Goal: Task Accomplishment & Management: Manage account settings

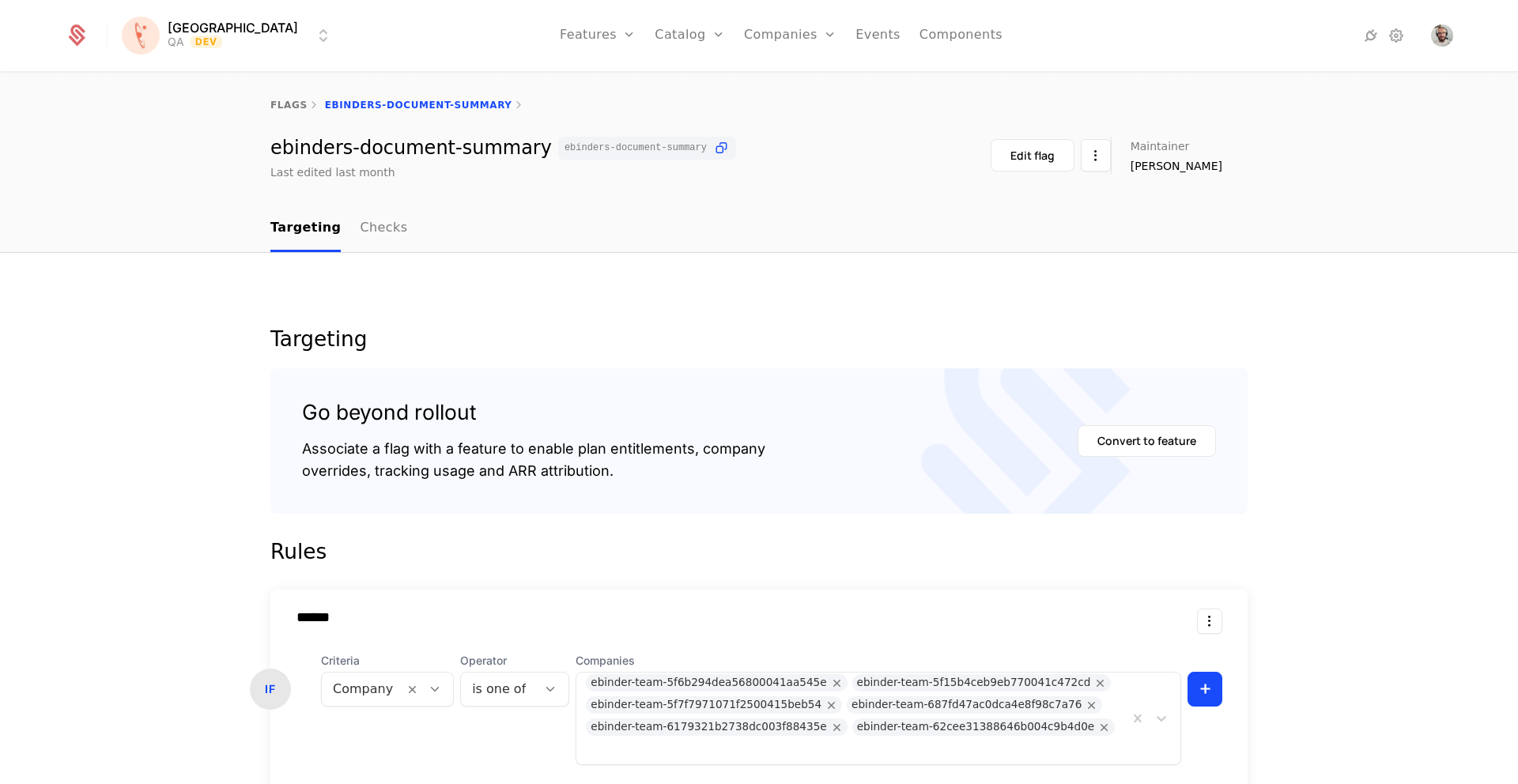
click at [189, 43] on html "[PERSON_NAME] QA Dev Features Features Flags Catalog Plans Add Ons Credits Conf…" at bounding box center [759, 392] width 1518 height 784
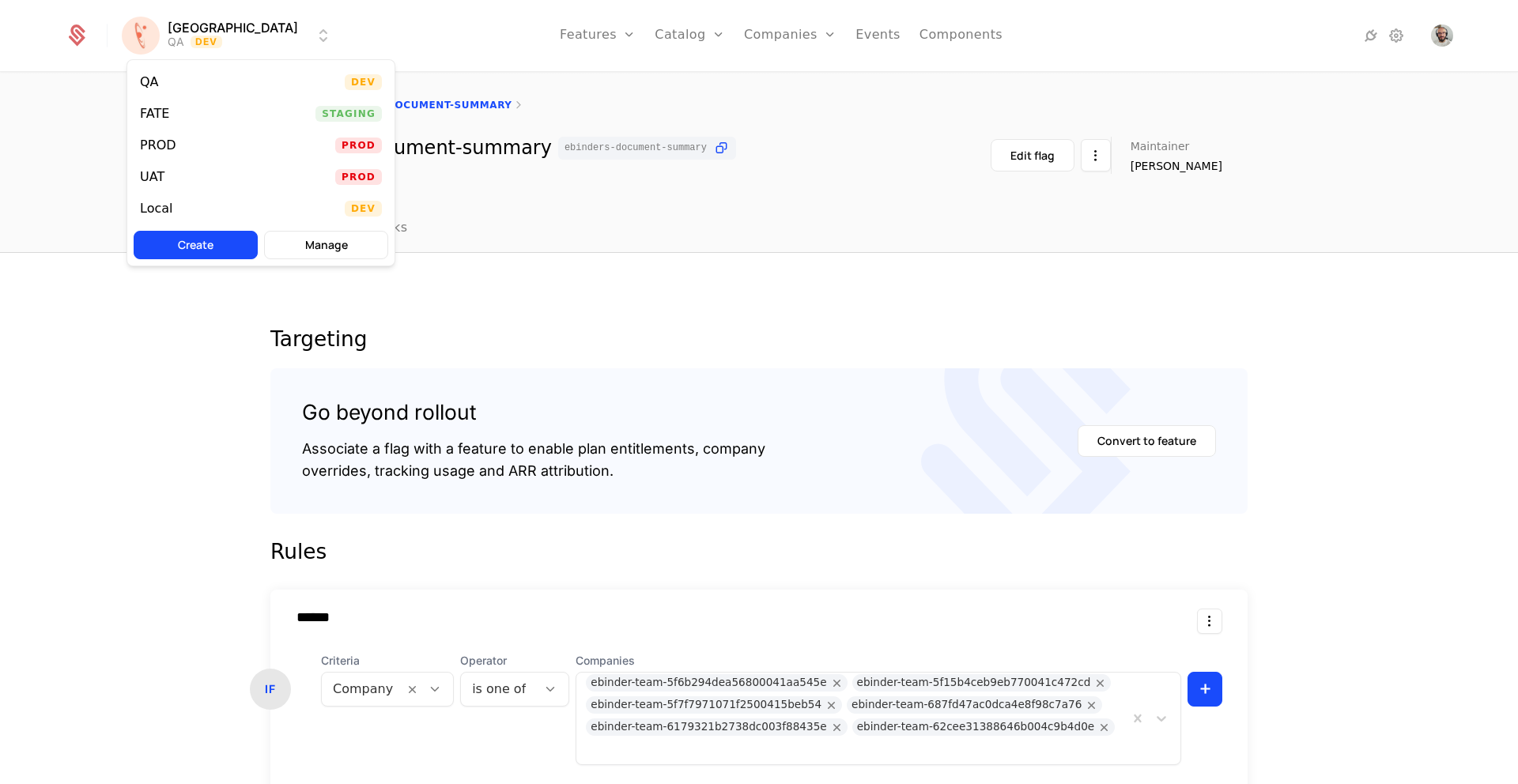
click at [178, 75] on div "QA Dev" at bounding box center [261, 82] width 268 height 32
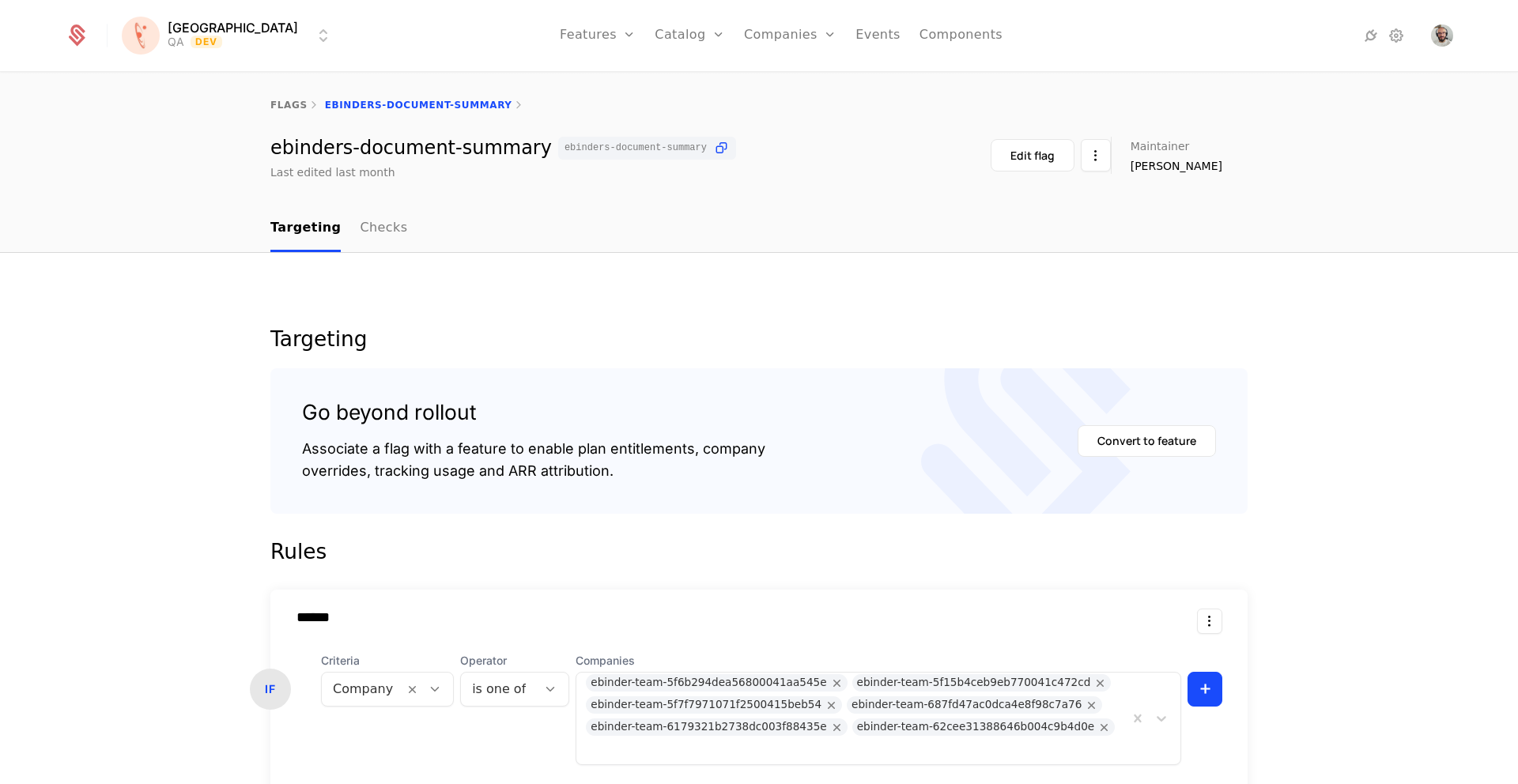
click at [293, 99] on link "flags" at bounding box center [288, 105] width 37 height 11
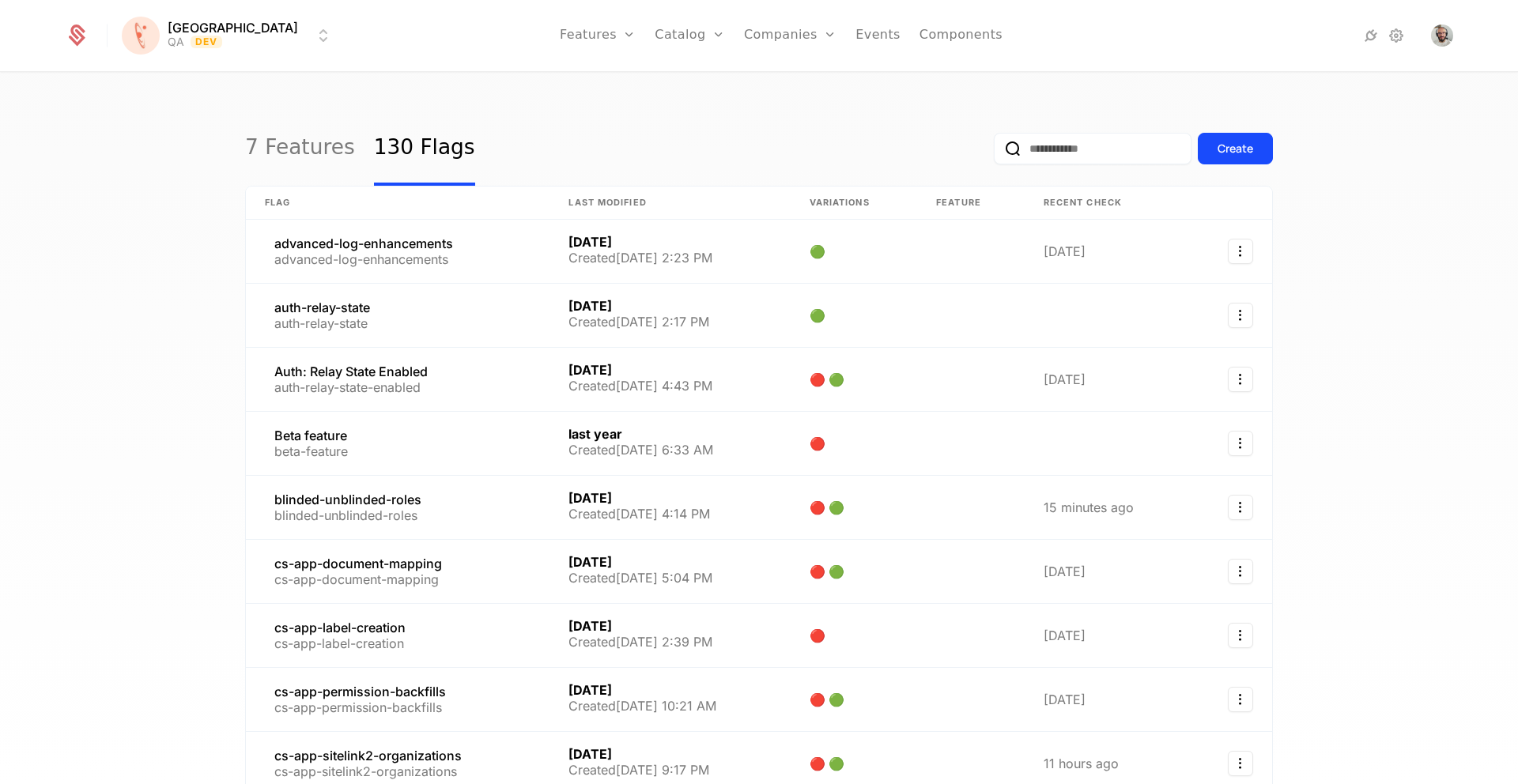
click at [1094, 150] on input "email" at bounding box center [1092, 148] width 197 height 32
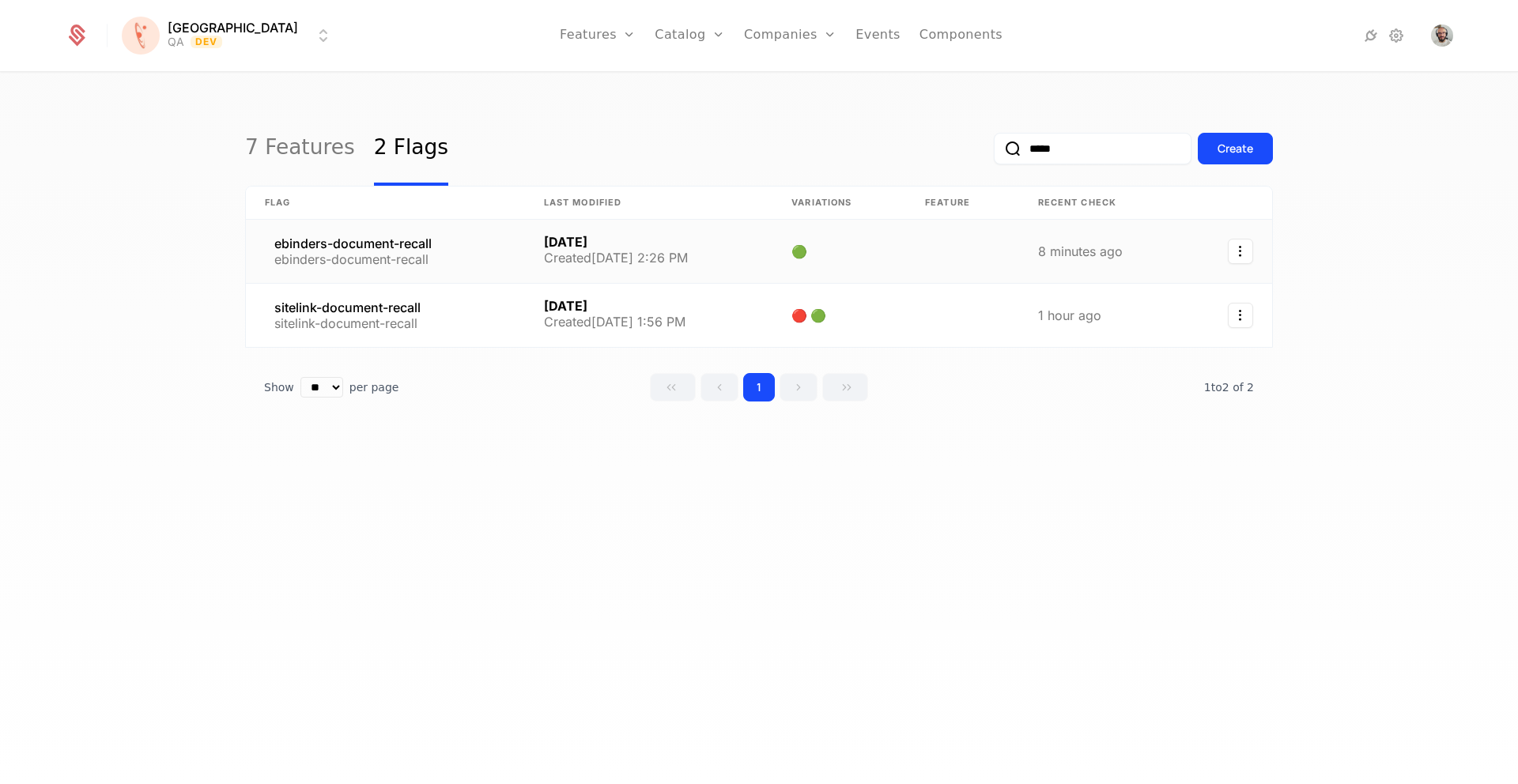
type input "*****"
click at [383, 250] on link at bounding box center [385, 252] width 279 height 64
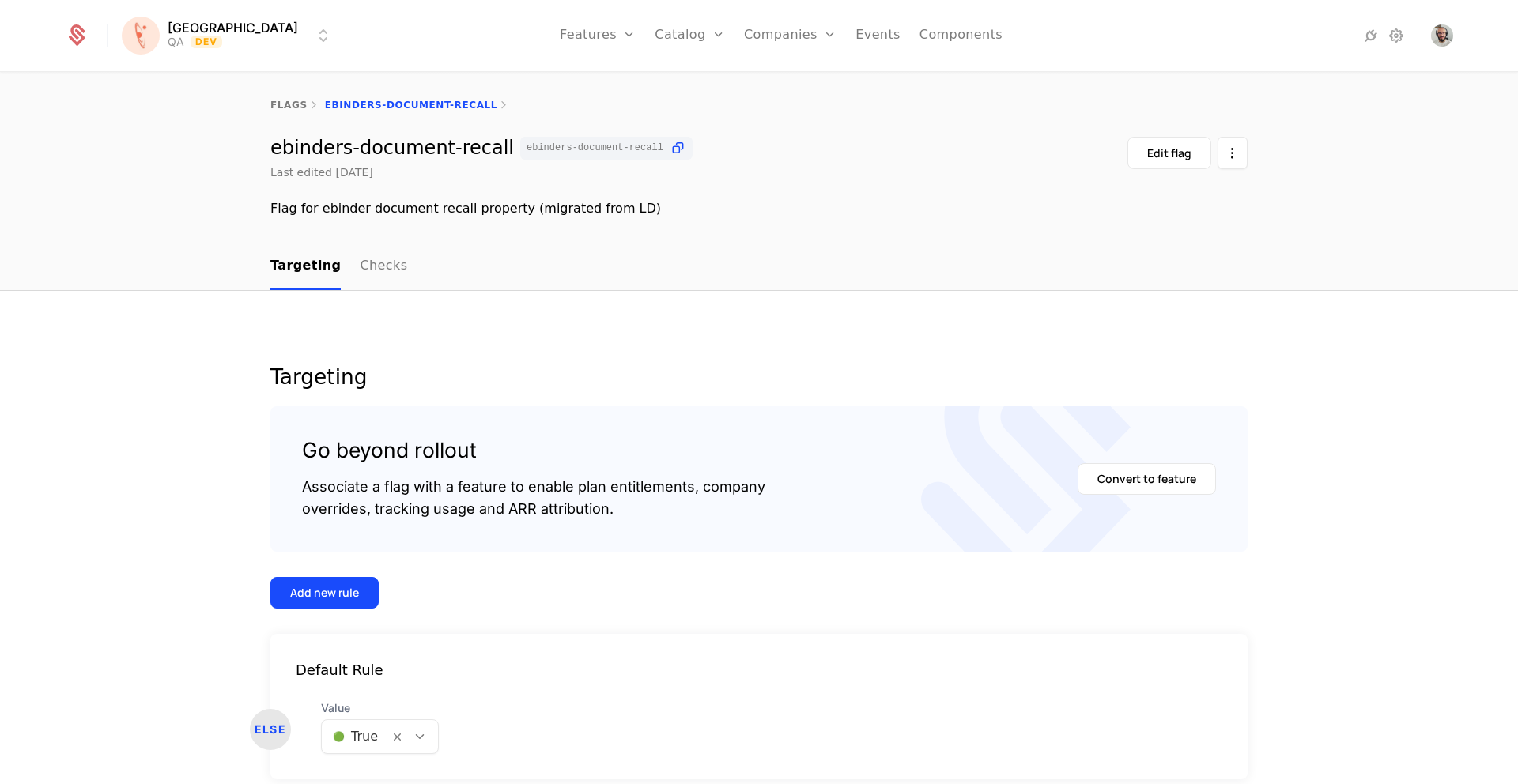
click at [285, 104] on link "flags" at bounding box center [288, 105] width 37 height 11
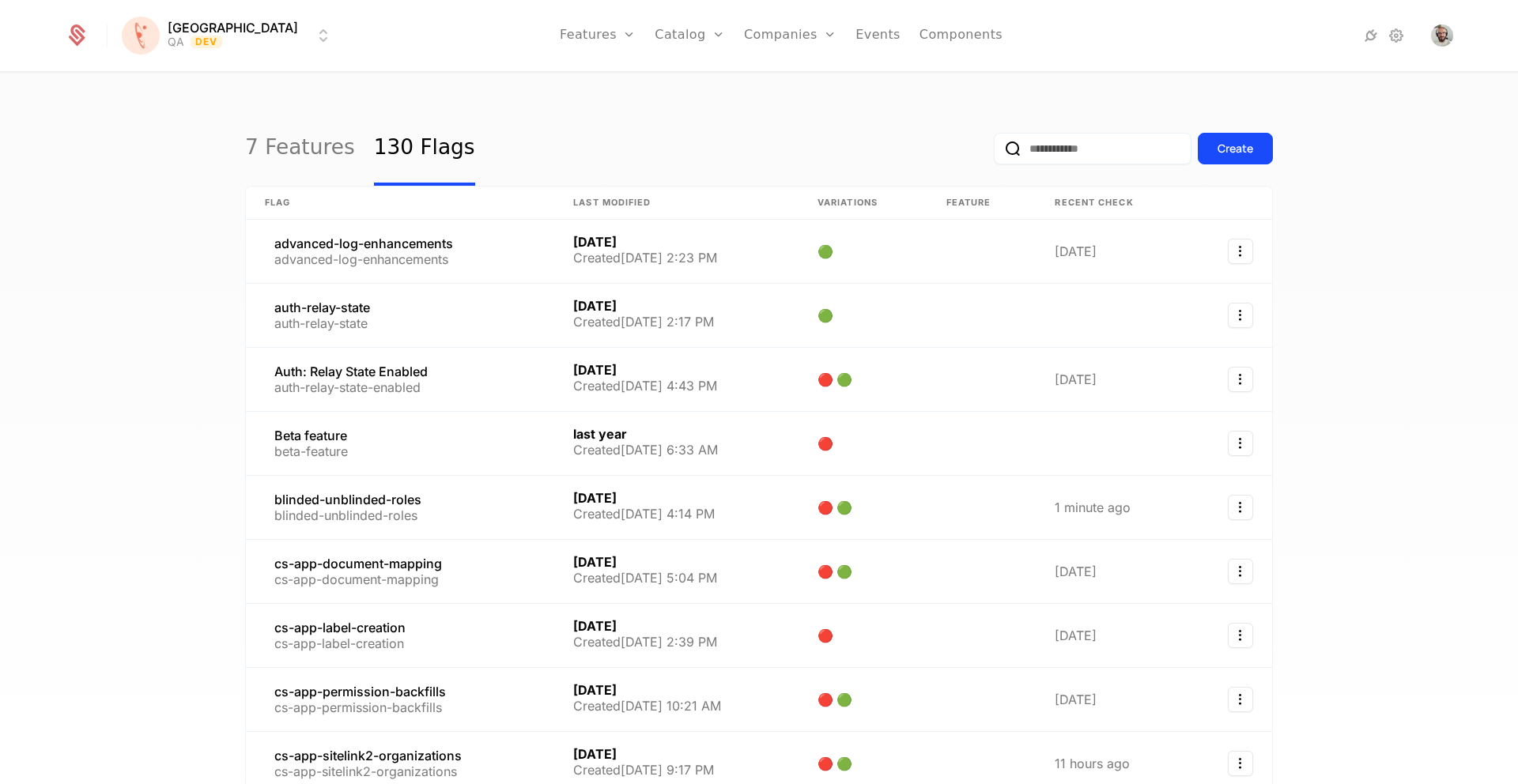
click at [1041, 151] on input "email" at bounding box center [1092, 148] width 197 height 32
paste input "**********"
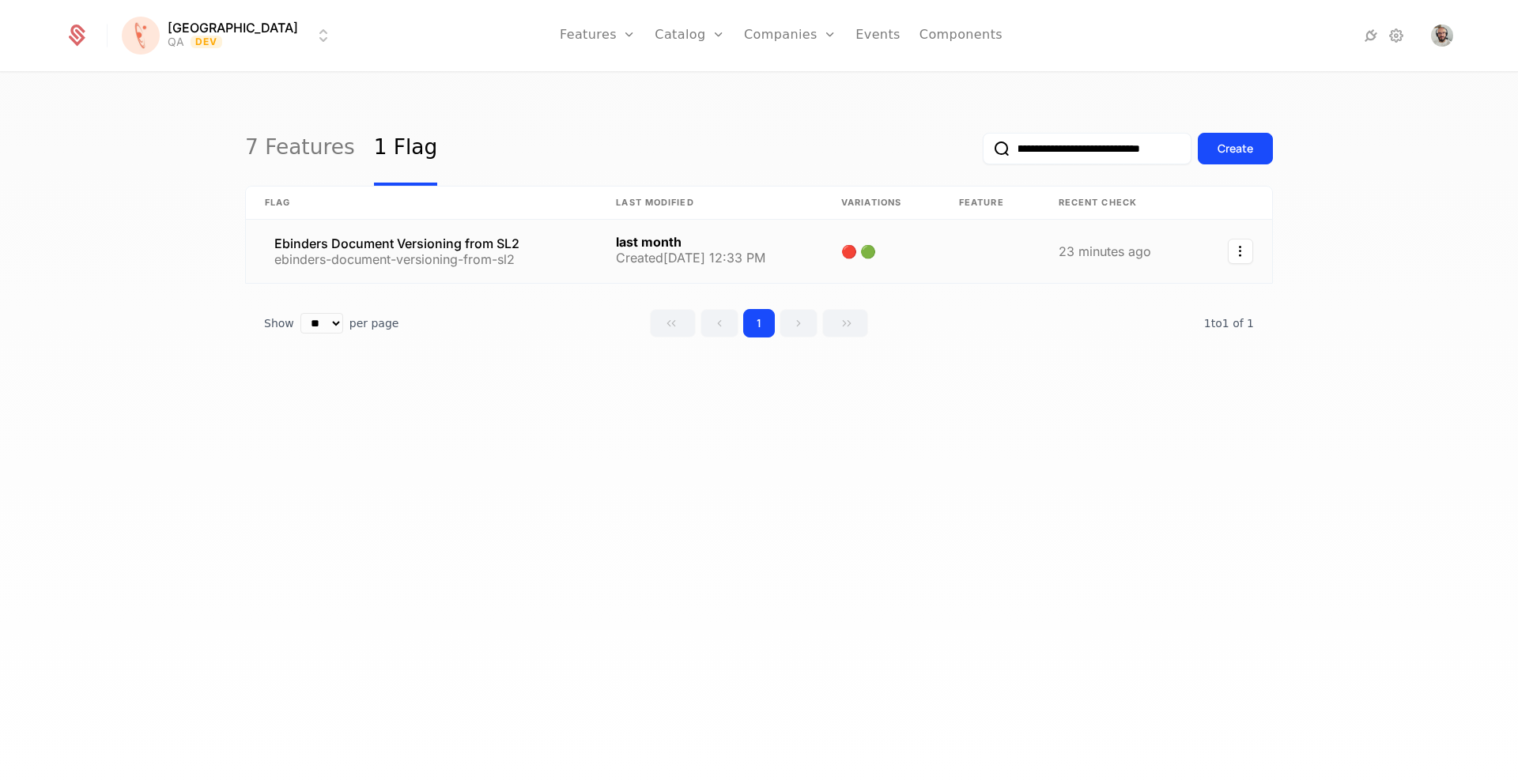
type input "**********"
click at [383, 239] on link at bounding box center [421, 252] width 351 height 64
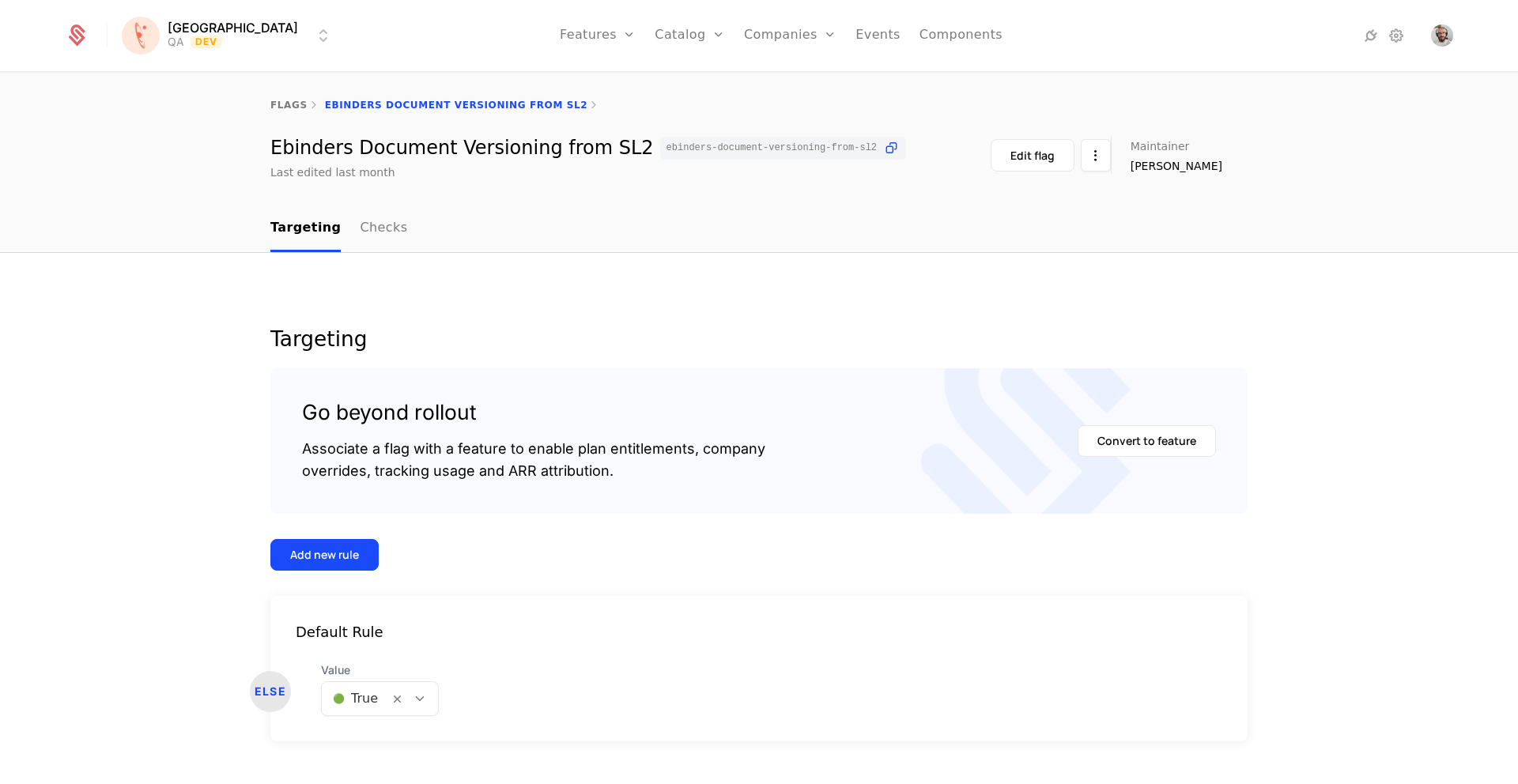
scroll to position [33, 0]
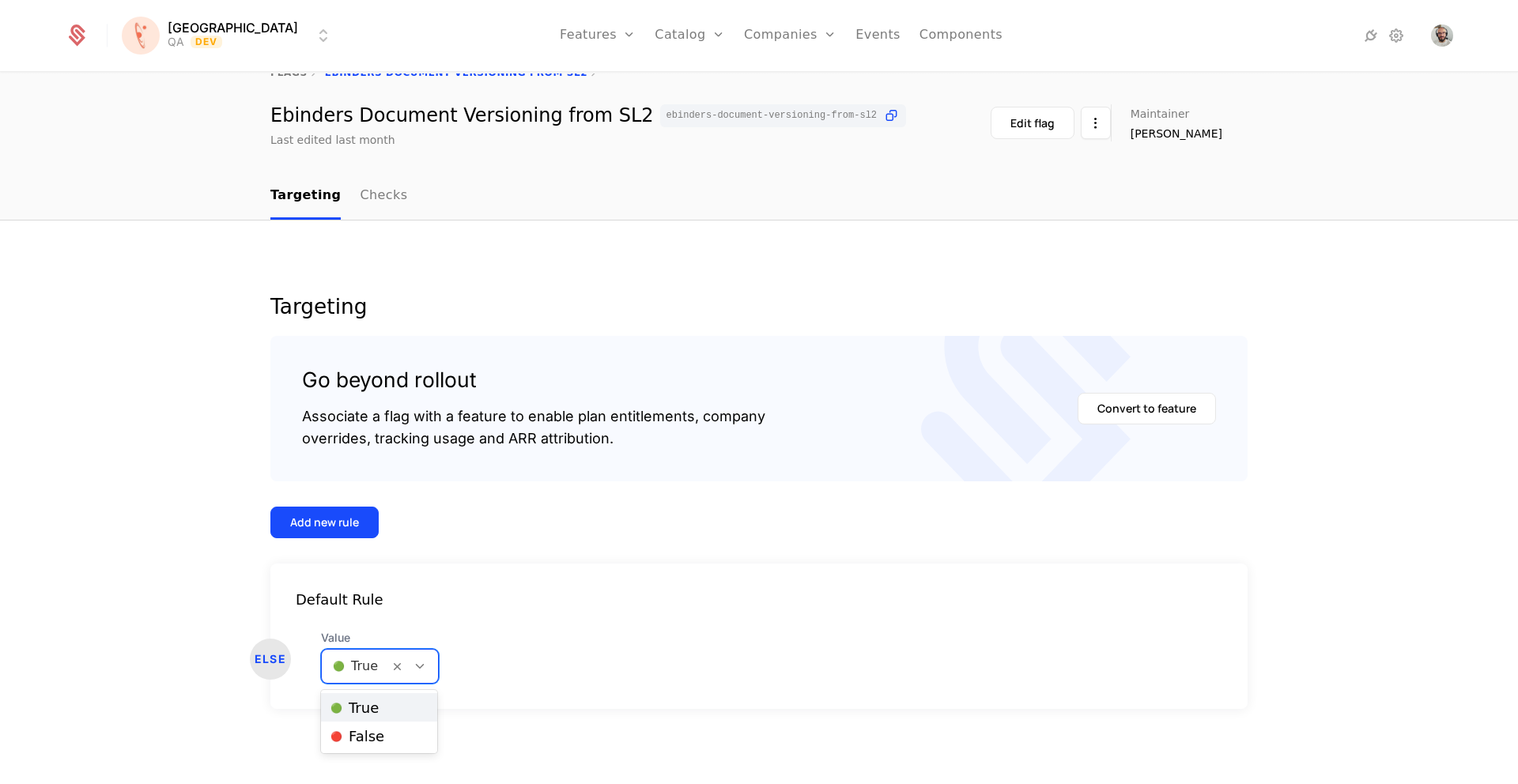
click at [420, 666] on icon at bounding box center [420, 667] width 15 height 15
click at [374, 734] on span "🔴 False" at bounding box center [357, 737] width 54 height 15
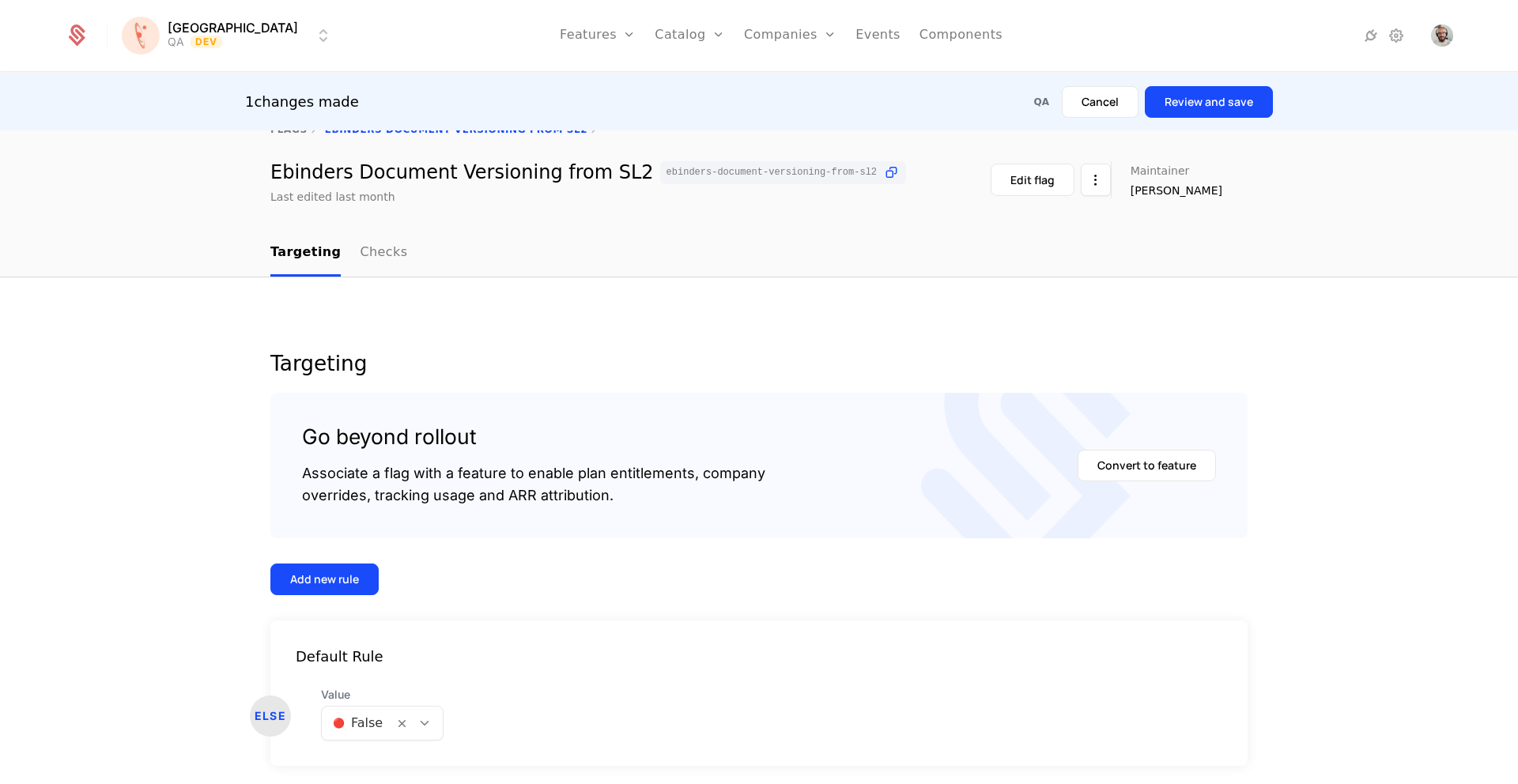
click at [1199, 97] on button "Review and save" at bounding box center [1209, 102] width 128 height 32
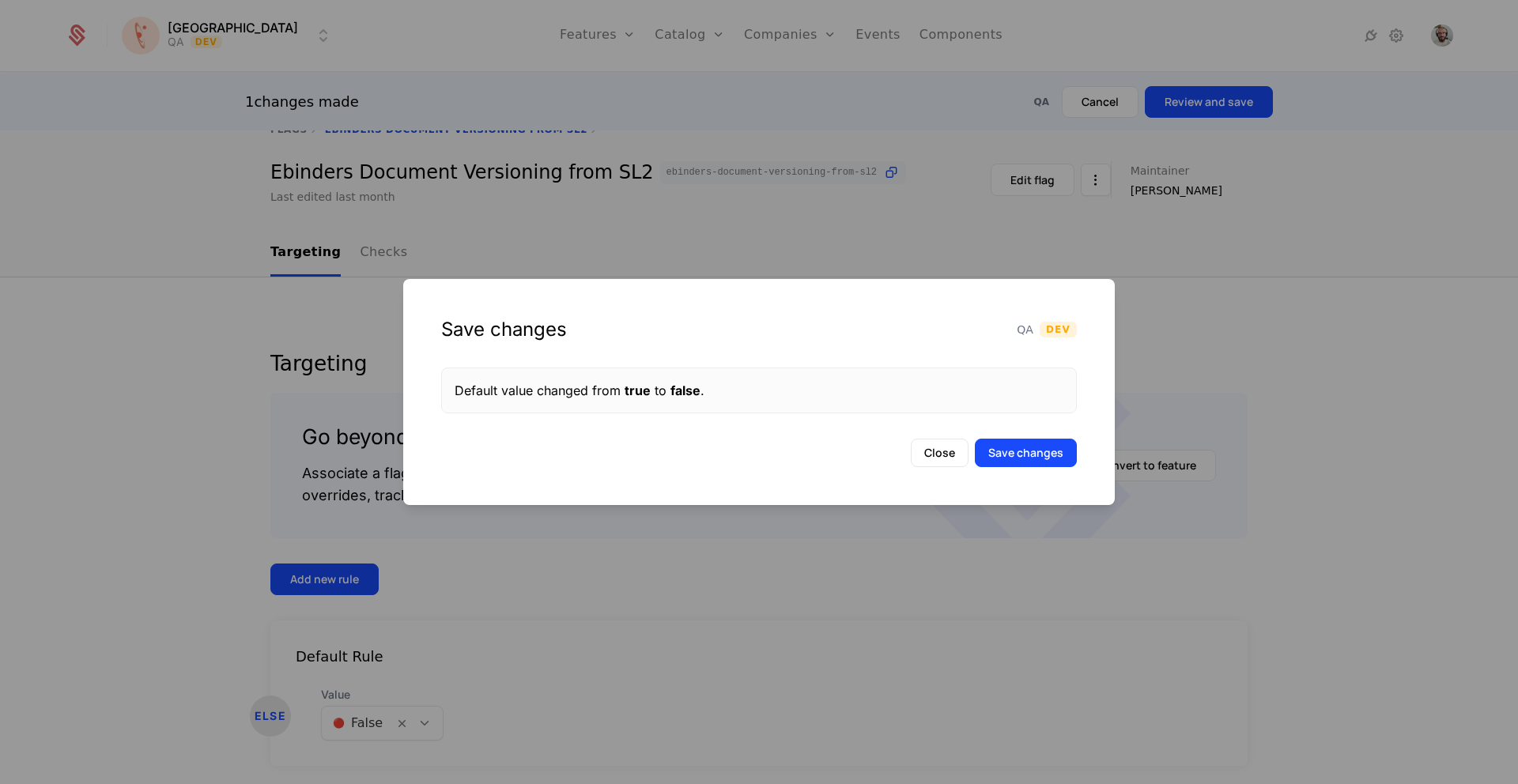
click at [1019, 449] on button "Save changes" at bounding box center [1026, 452] width 102 height 28
